Goal: Task Accomplishment & Management: Use online tool/utility

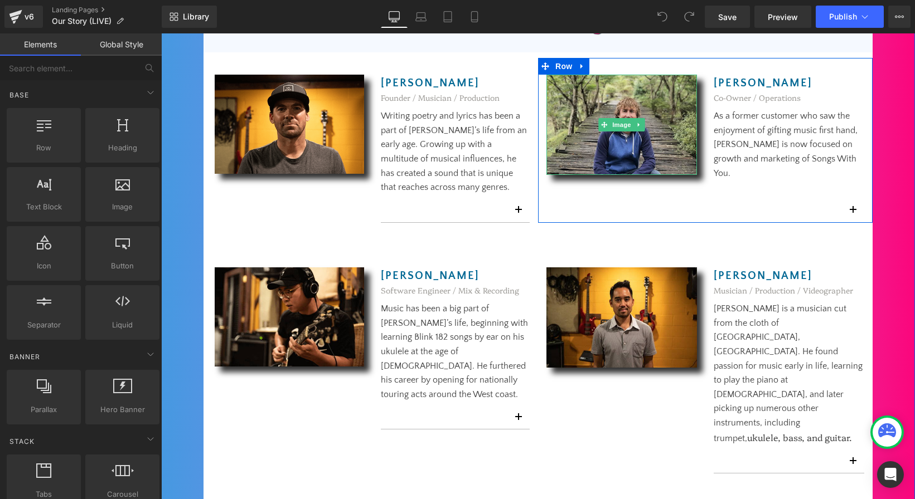
scroll to position [760, 0]
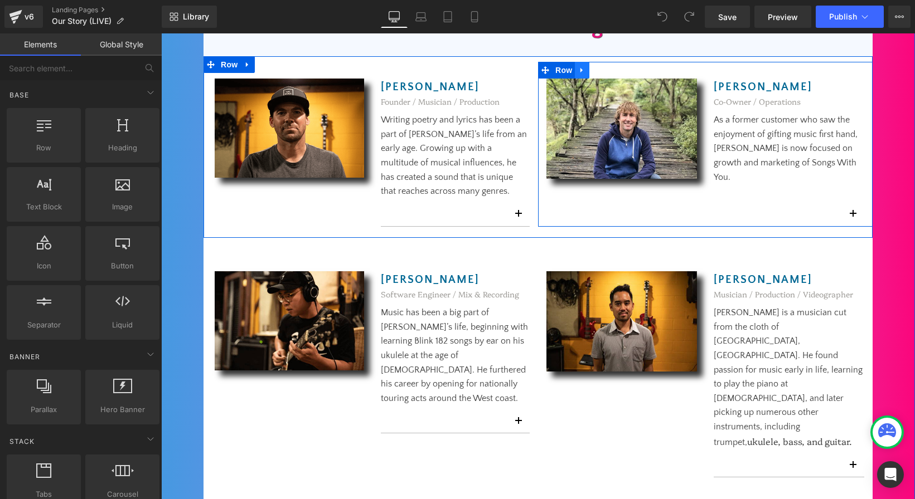
click at [583, 72] on icon at bounding box center [582, 70] width 8 height 8
click at [582, 72] on icon at bounding box center [582, 70] width 8 height 8
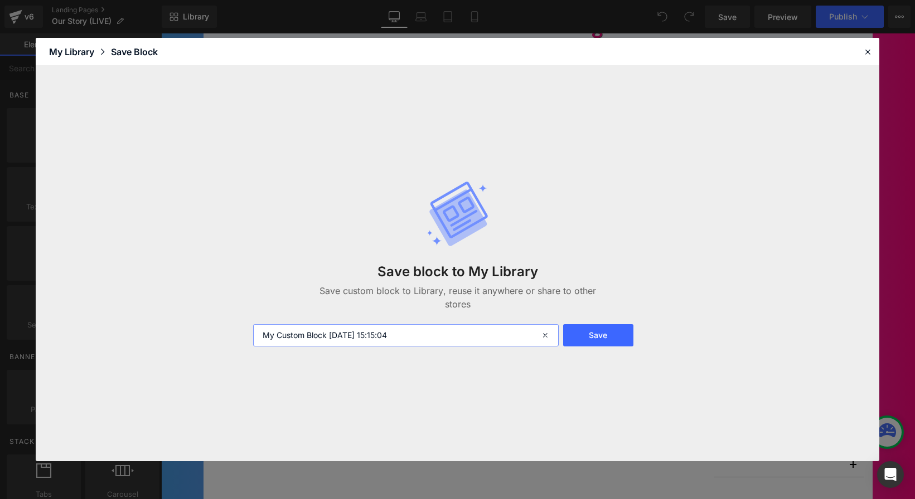
click at [356, 337] on input "My Custom Block [DATE] 15:15:04" at bounding box center [405, 335] width 305 height 22
type input "M"
type input "[PERSON_NAME] in Story About Us page"
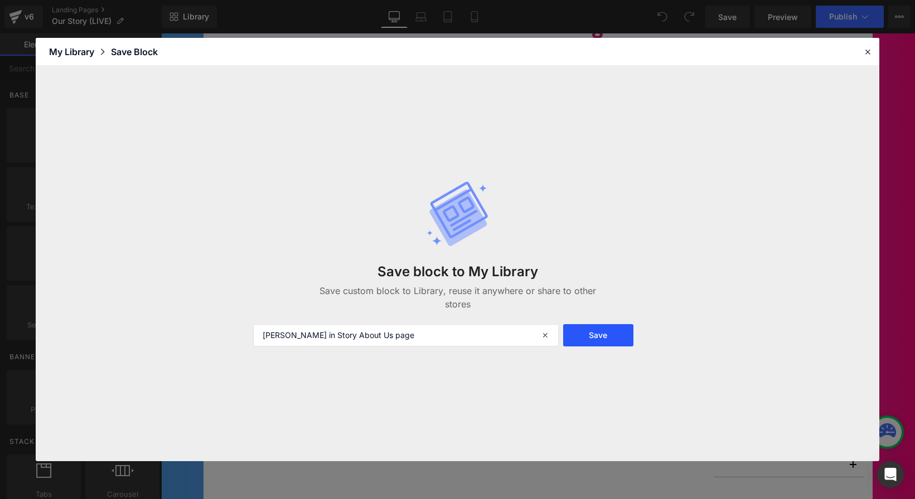
click at [580, 338] on button "Save" at bounding box center [598, 335] width 70 height 22
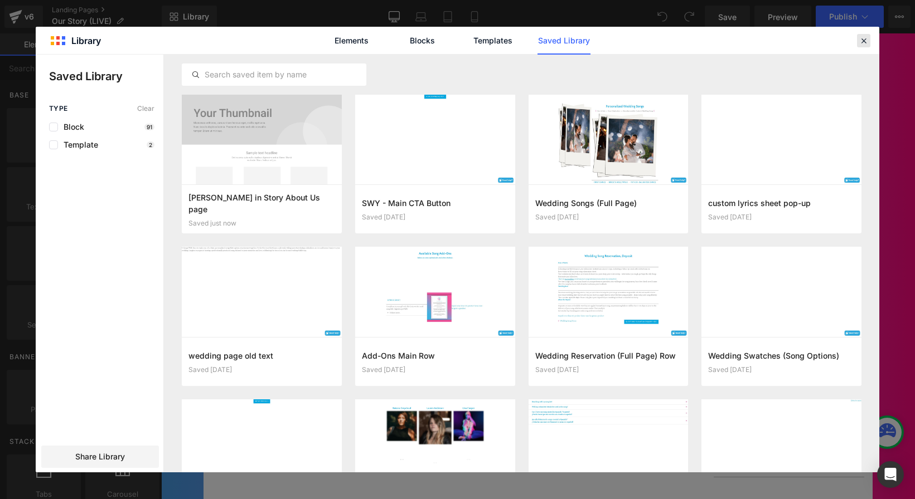
click at [866, 41] on icon at bounding box center [863, 41] width 10 height 10
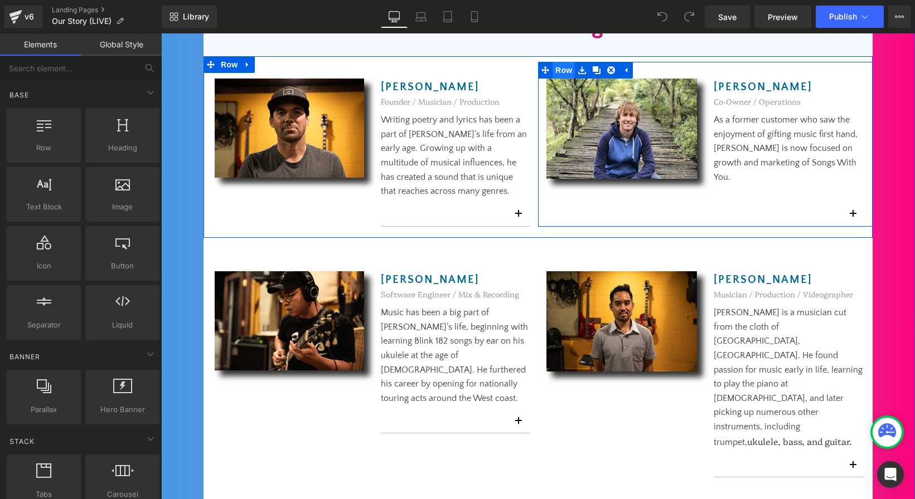
click at [566, 70] on span "Row" at bounding box center [563, 70] width 22 height 17
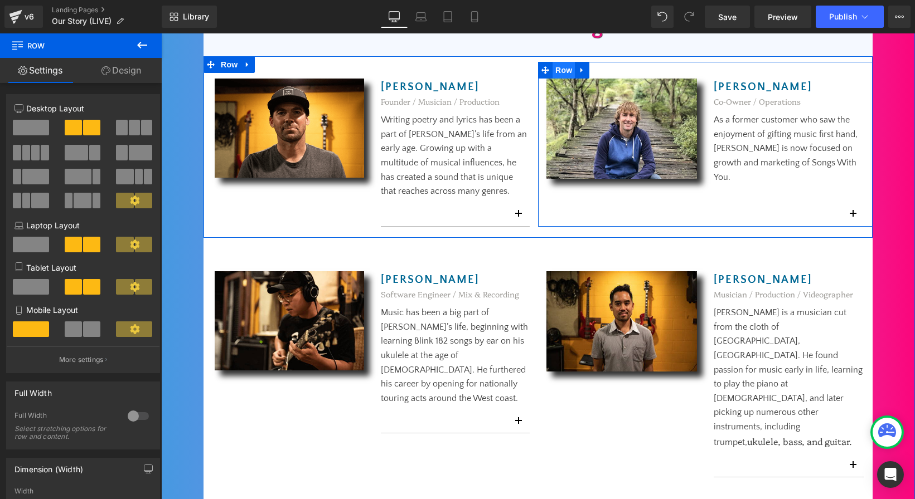
click at [556, 70] on span "Row" at bounding box center [563, 70] width 22 height 17
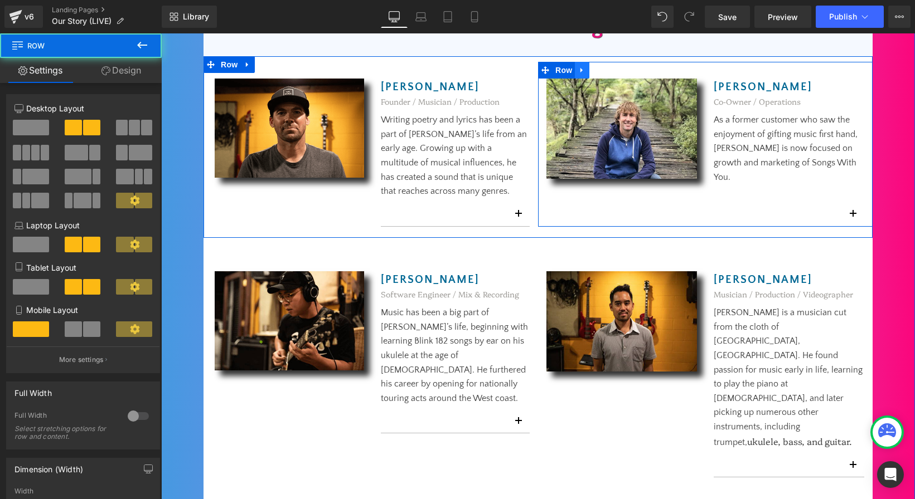
click at [581, 71] on icon at bounding box center [581, 70] width 2 height 5
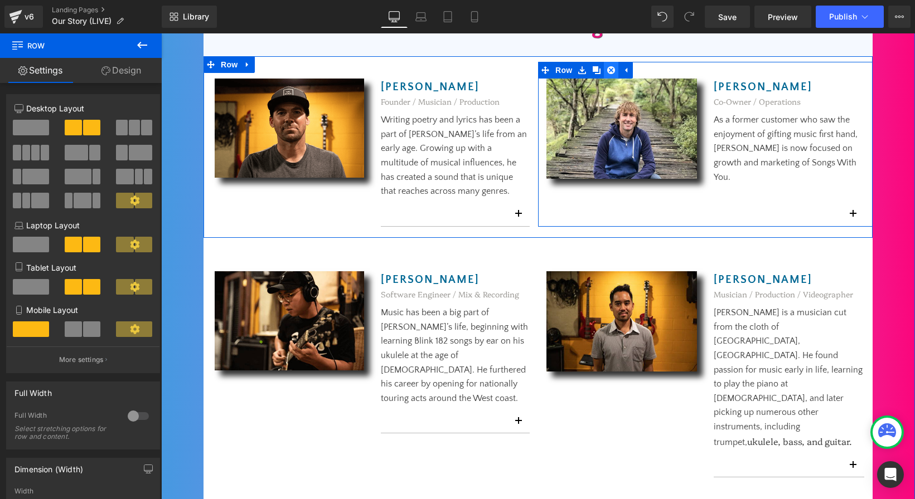
click at [612, 71] on icon at bounding box center [611, 70] width 8 height 8
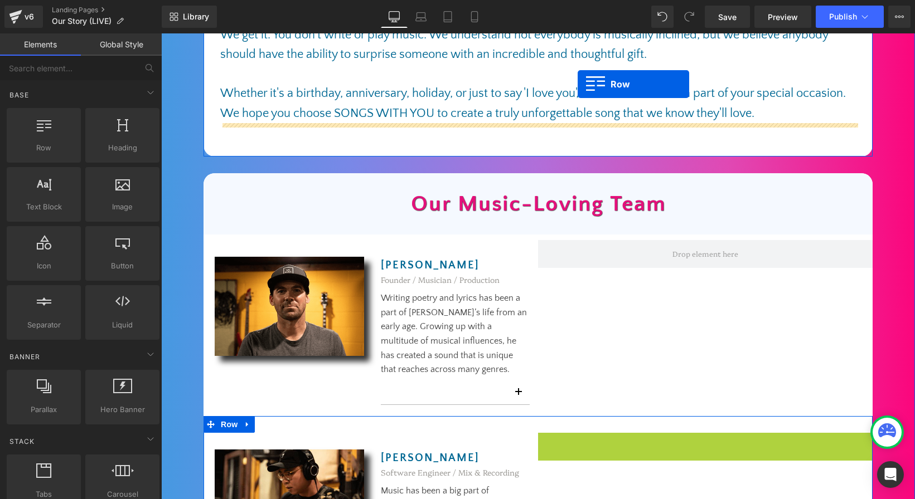
scroll to position [481, 0]
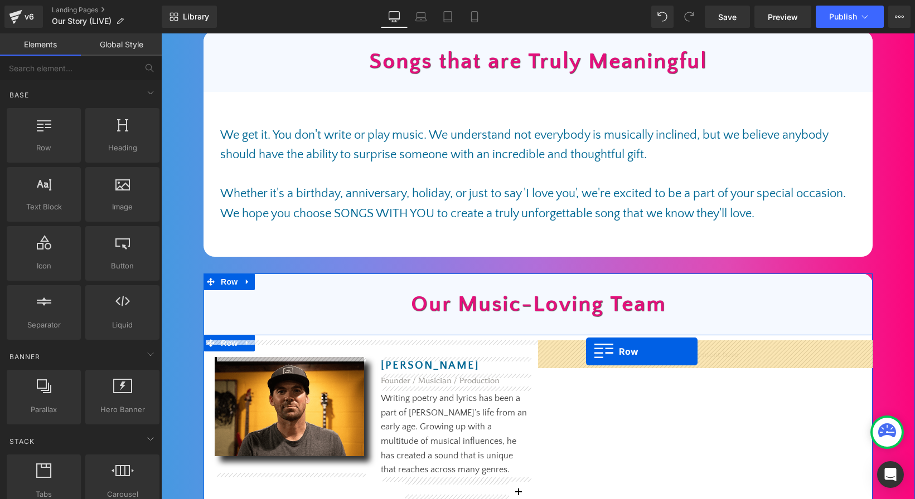
drag, startPoint x: 544, startPoint y: 262, endPoint x: 586, endPoint y: 352, distance: 99.0
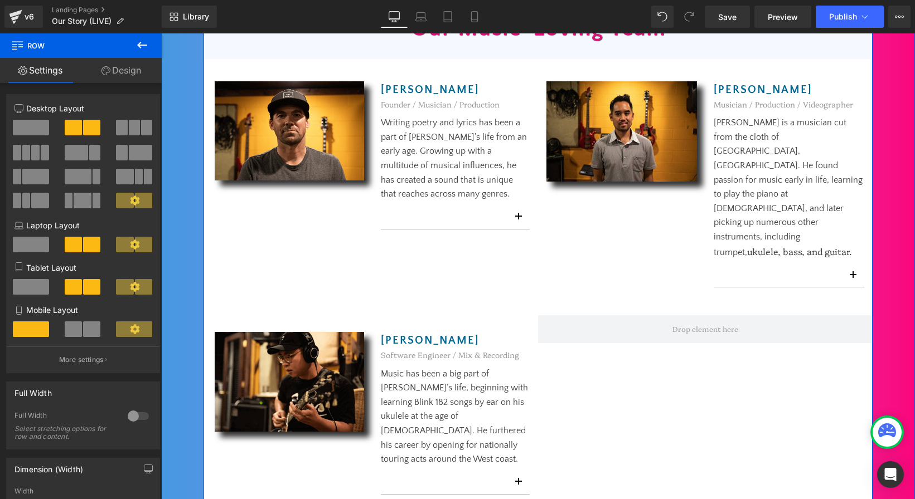
scroll to position [712, 0]
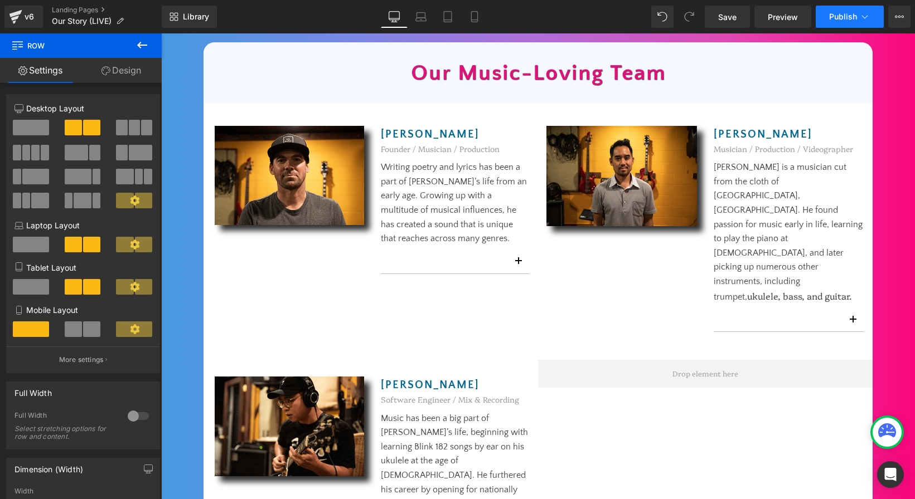
click at [844, 16] on span "Publish" at bounding box center [843, 16] width 28 height 9
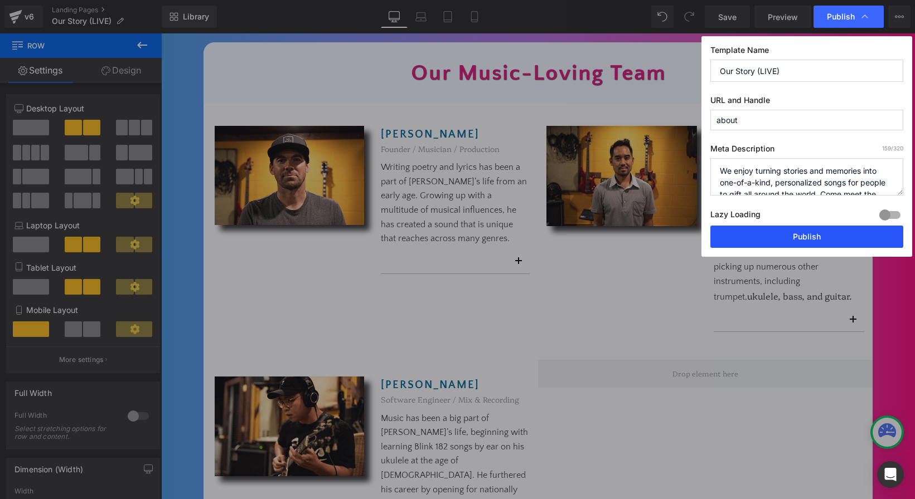
click at [761, 240] on button "Publish" at bounding box center [806, 237] width 193 height 22
